Goal: Information Seeking & Learning: Compare options

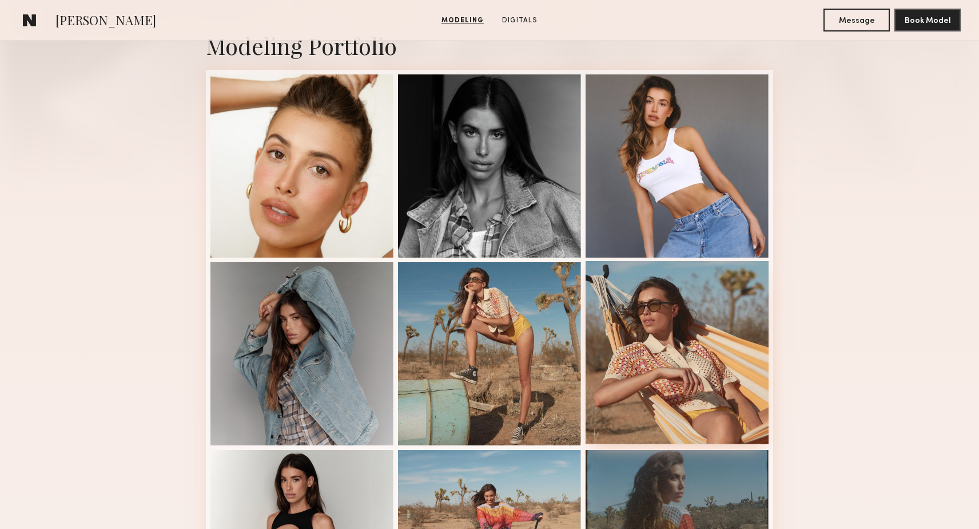
scroll to position [264, 0]
click at [644, 309] on div at bounding box center [677, 352] width 183 height 183
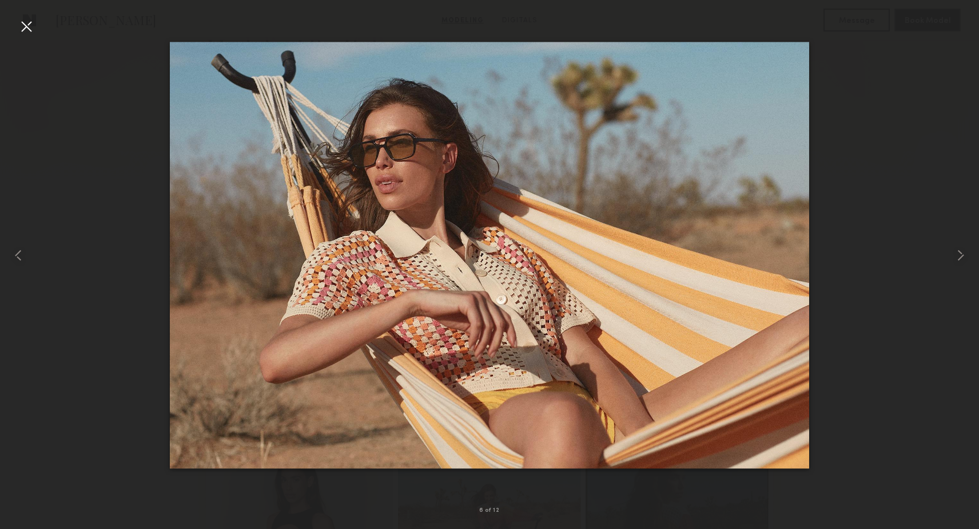
click at [853, 140] on div at bounding box center [489, 255] width 979 height 474
